Goal: Task Accomplishment & Management: Complete application form

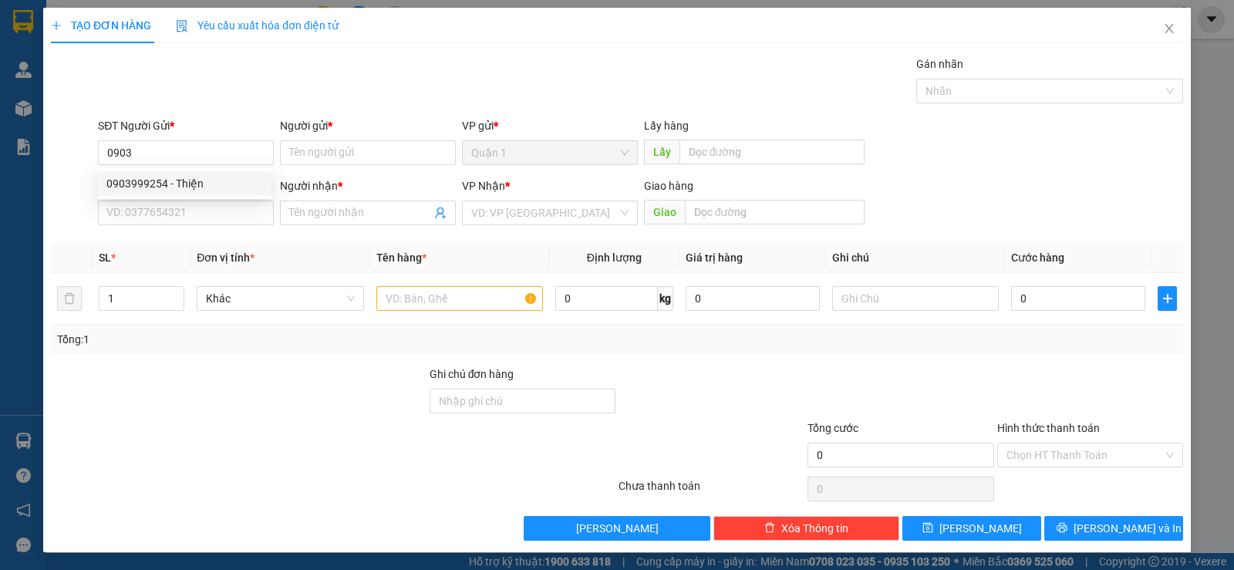
click at [194, 180] on div "0903999254 - Thiện" at bounding box center [184, 183] width 156 height 17
type input "0903999254"
type input "Thiện"
type input "0913953216"
type input "Quang"
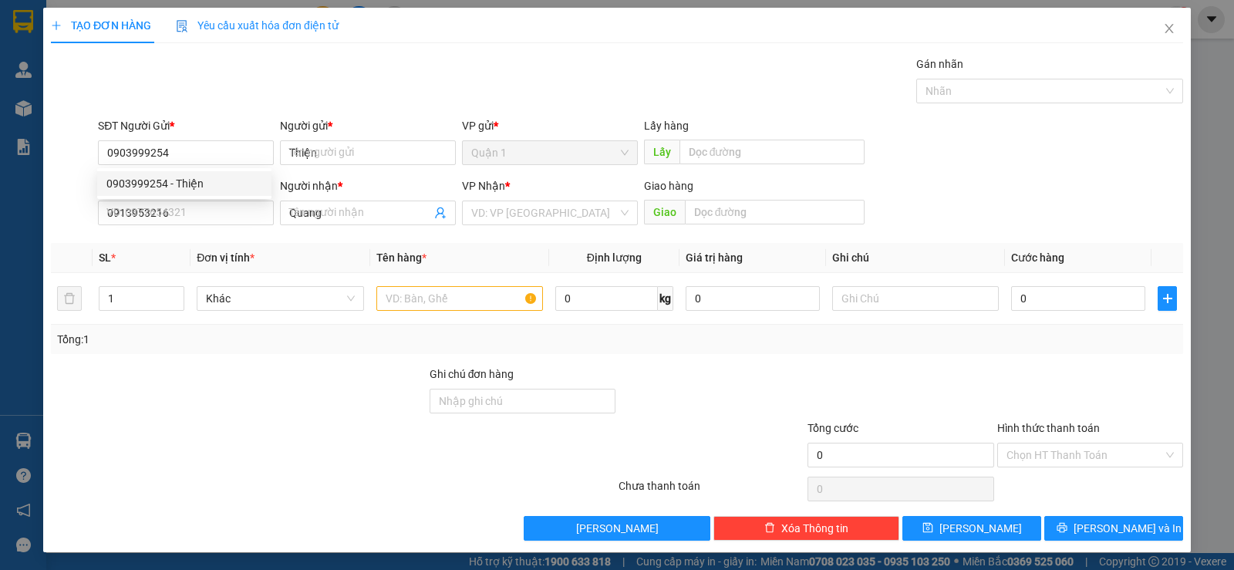
type input "30.000"
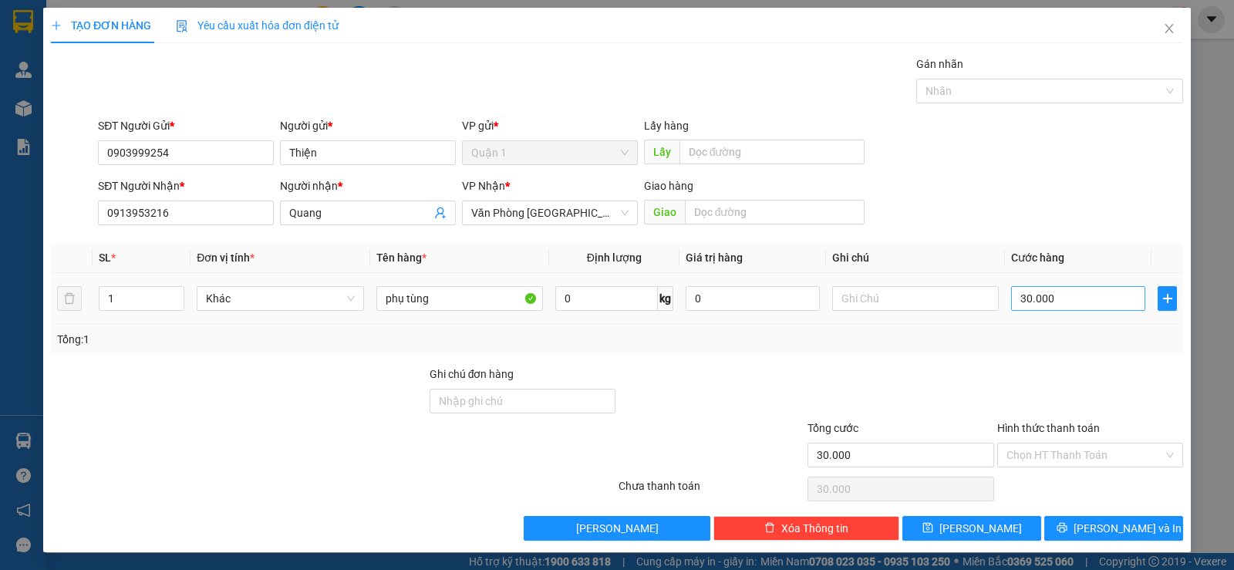
type input "0903999254"
click at [1074, 298] on input "30.000" at bounding box center [1078, 298] width 134 height 25
type input "1"
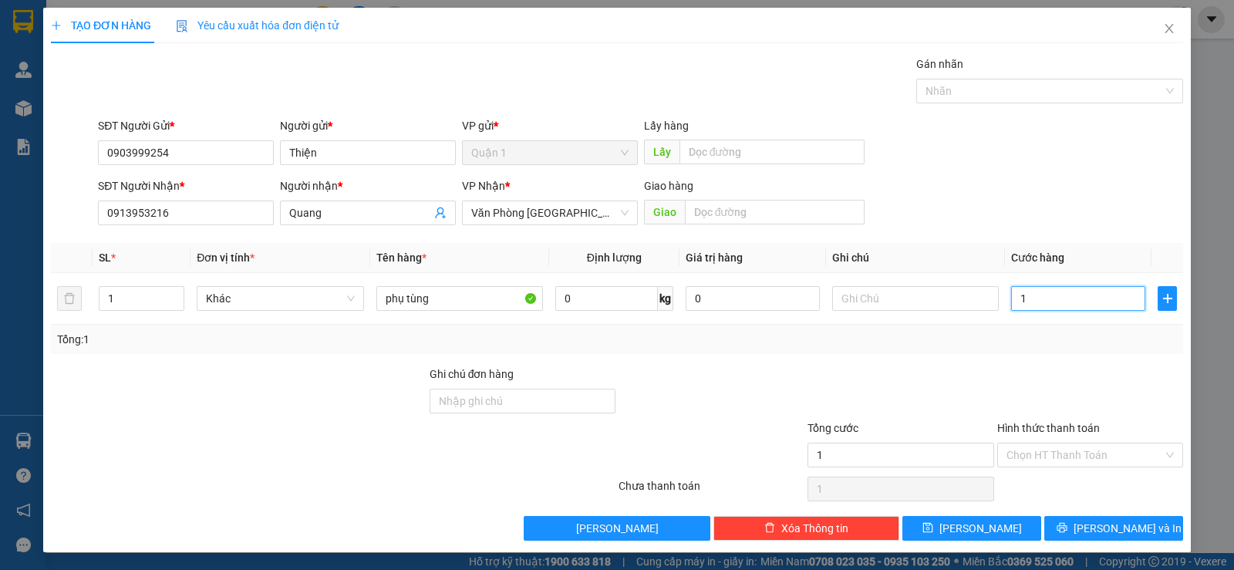
type input "0"
type input "08"
type input "8"
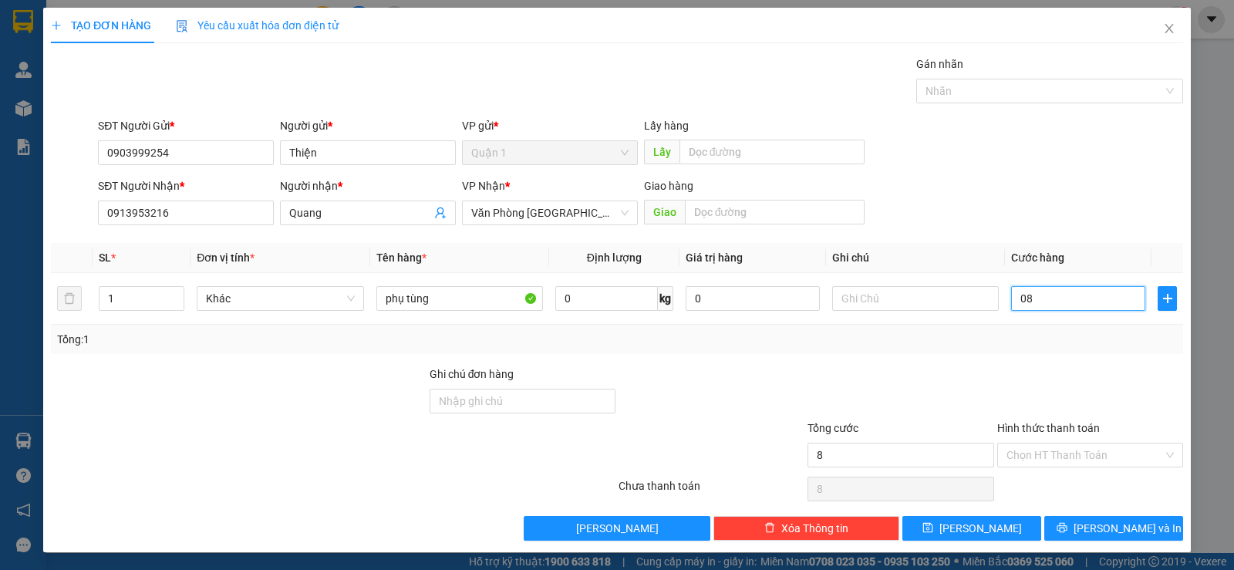
type input "080"
type input "80"
type input "0.800"
type input "800"
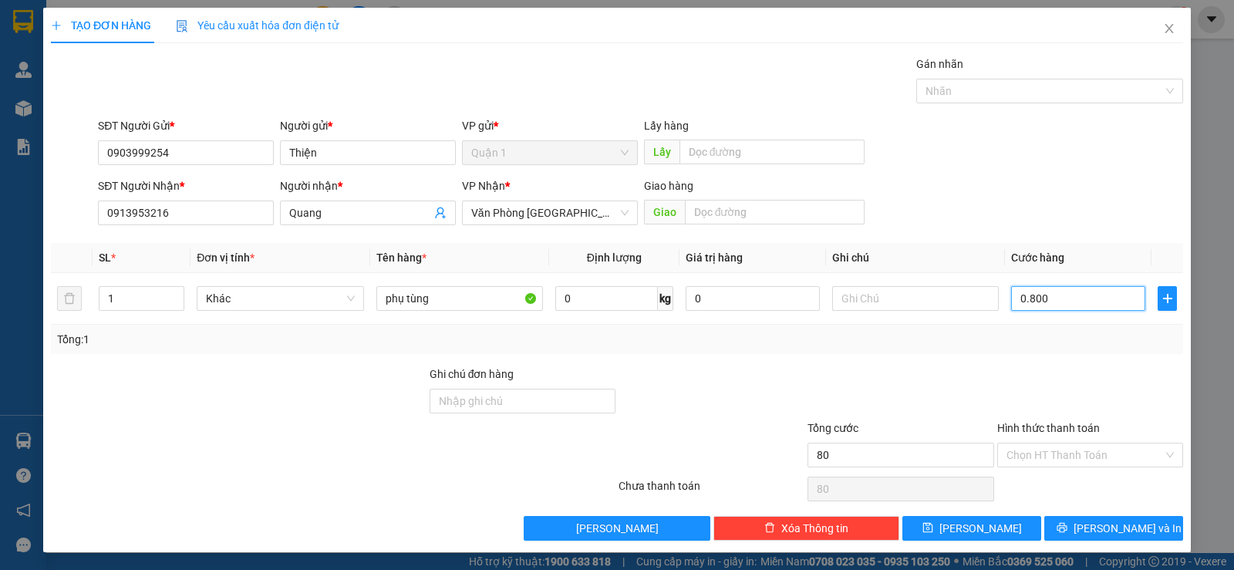
type input "800"
type input "08.000"
type input "8.000"
type input "080.000"
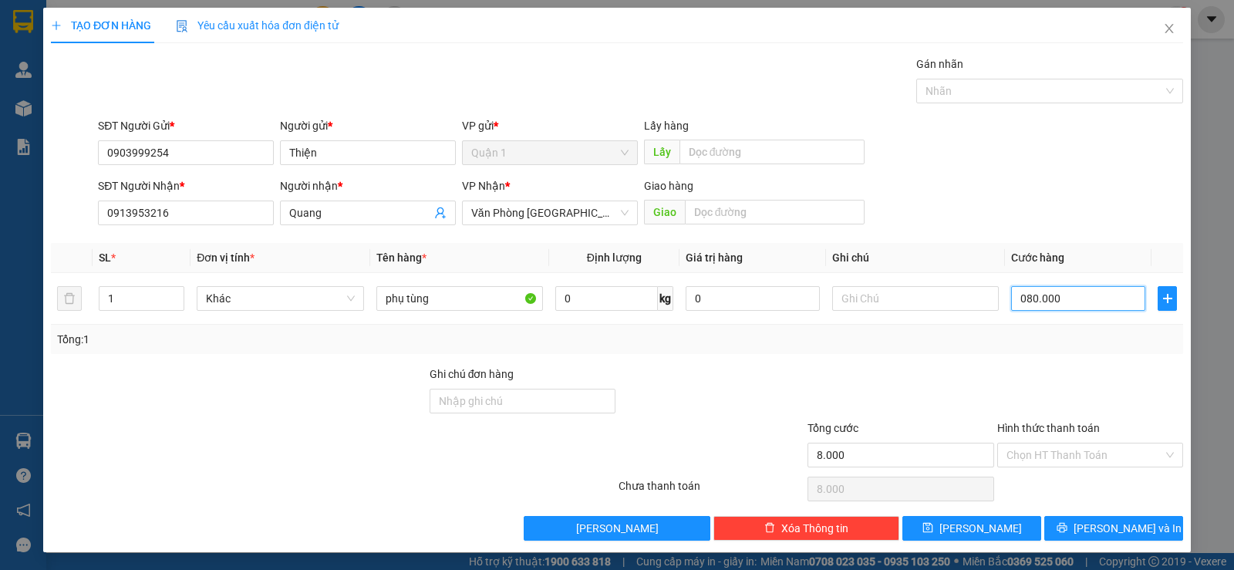
type input "80.000"
click at [114, 296] on input "1" at bounding box center [141, 298] width 84 height 23
type input "2"
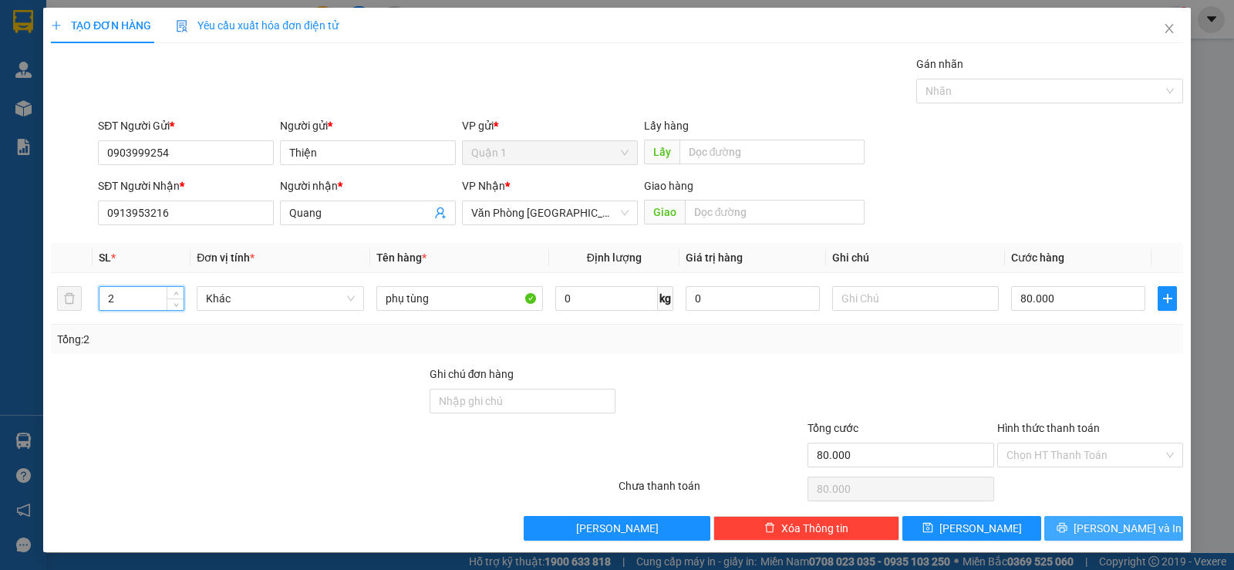
click at [1066, 524] on icon "printer" at bounding box center [1061, 528] width 10 height 10
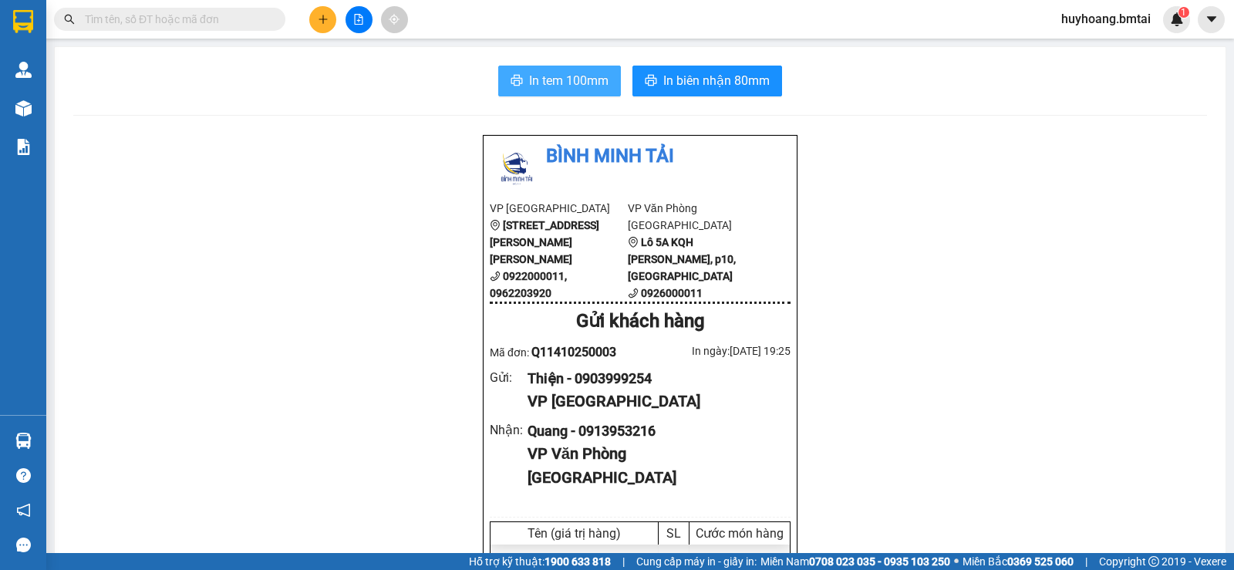
click at [498, 79] on button "In tem 100mm" at bounding box center [559, 81] width 123 height 31
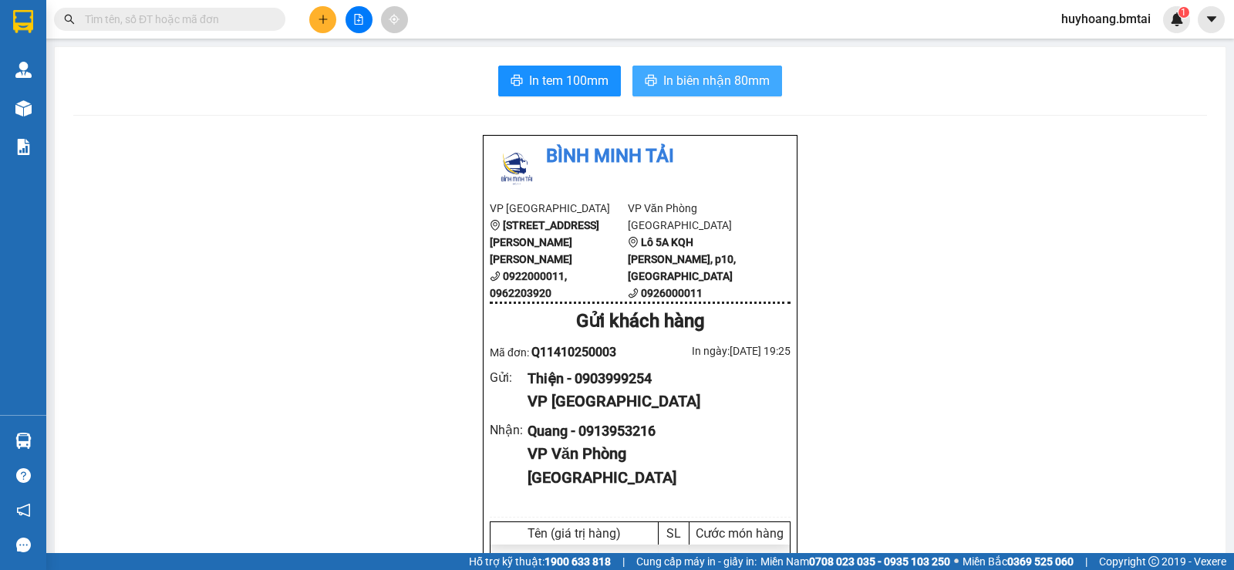
click at [651, 79] on icon "printer" at bounding box center [651, 80] width 12 height 11
click at [565, 80] on span "In tem 100mm" at bounding box center [568, 80] width 79 height 19
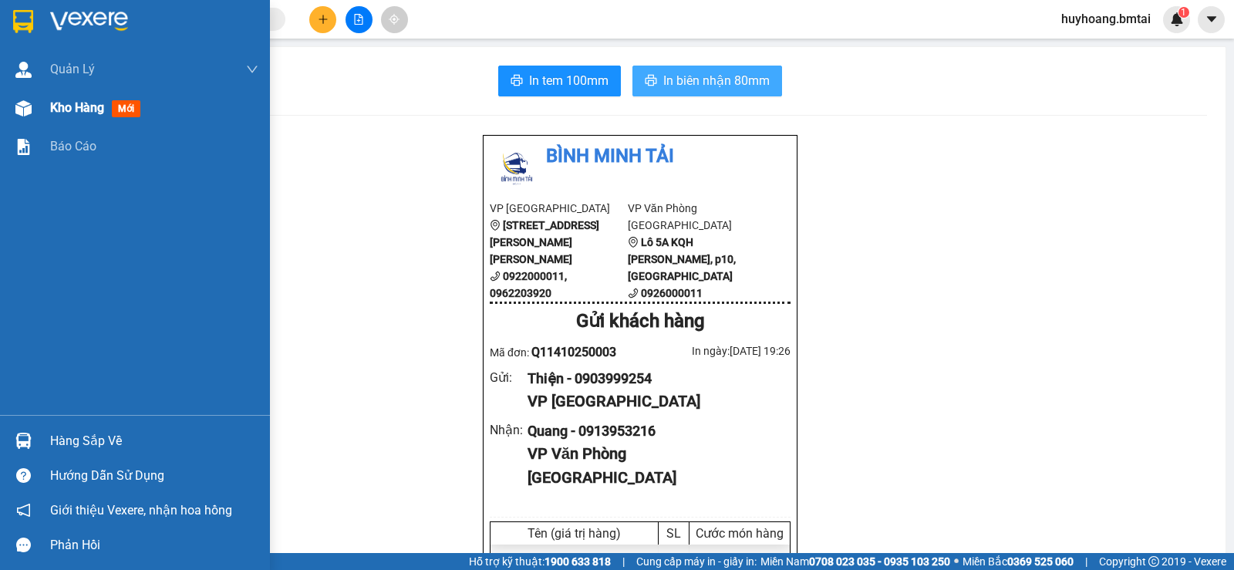
click at [75, 113] on span "Kho hàng" at bounding box center [77, 107] width 54 height 15
